Goal: Information Seeking & Learning: Learn about a topic

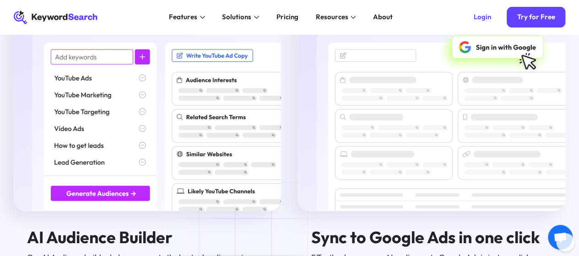
scroll to position [1107, 0]
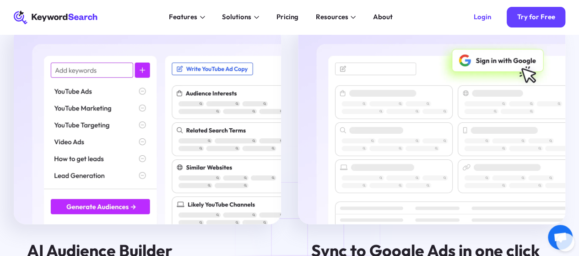
click at [102, 104] on img at bounding box center [147, 125] width 267 height 198
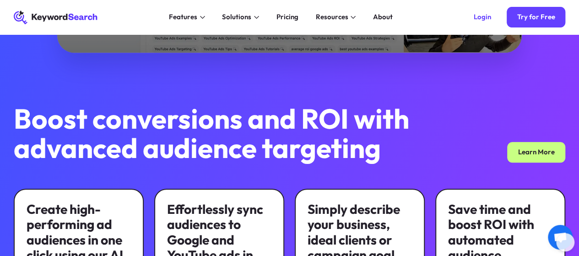
scroll to position [0, 0]
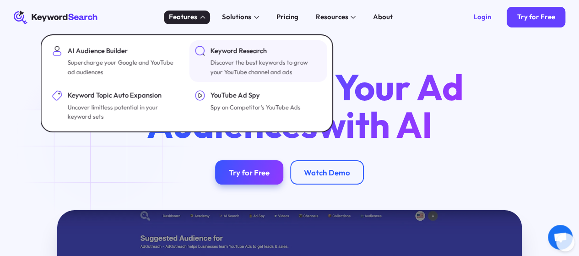
click at [249, 69] on div "Discover the best keywords to grow your YouTube channel and ads" at bounding box center [265, 67] width 110 height 19
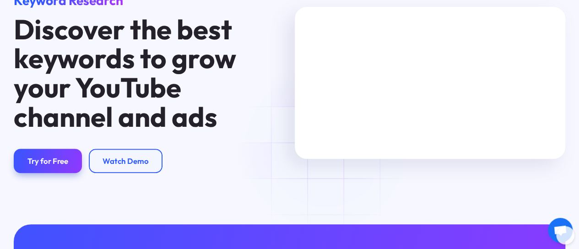
scroll to position [80, 0]
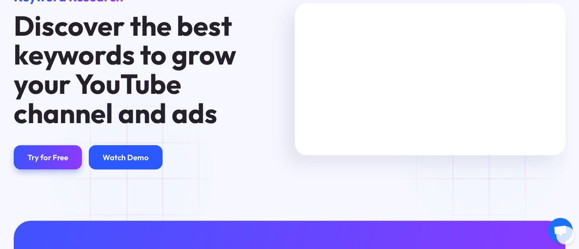
click at [135, 169] on div "Watch Demo" at bounding box center [126, 157] width 74 height 24
click at [126, 162] on div "Watch Demo" at bounding box center [126, 157] width 46 height 10
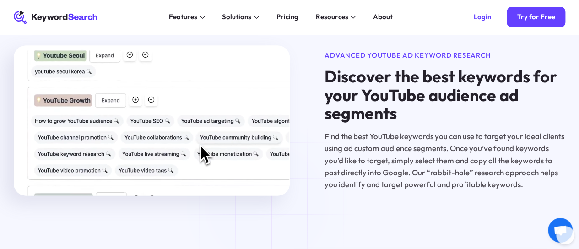
scroll to position [0, 0]
